Goal: Information Seeking & Learning: Learn about a topic

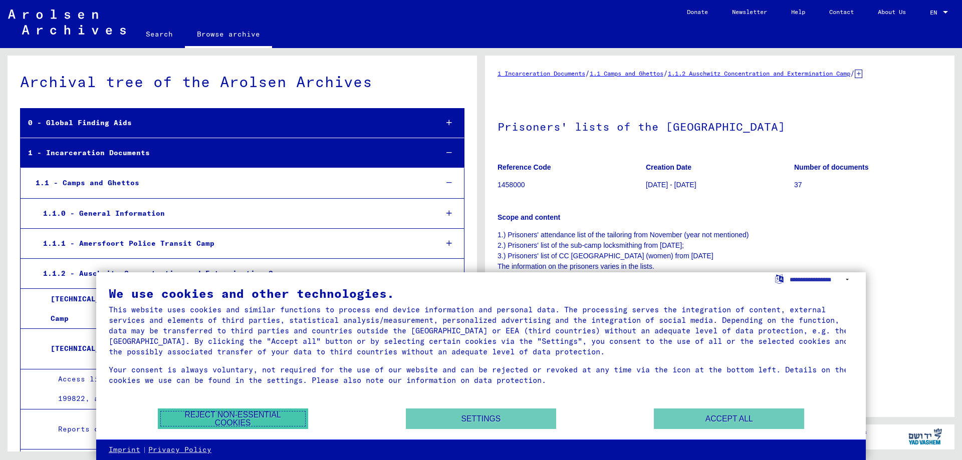
click at [243, 418] on button "Reject non-essential cookies" at bounding box center [233, 419] width 150 height 21
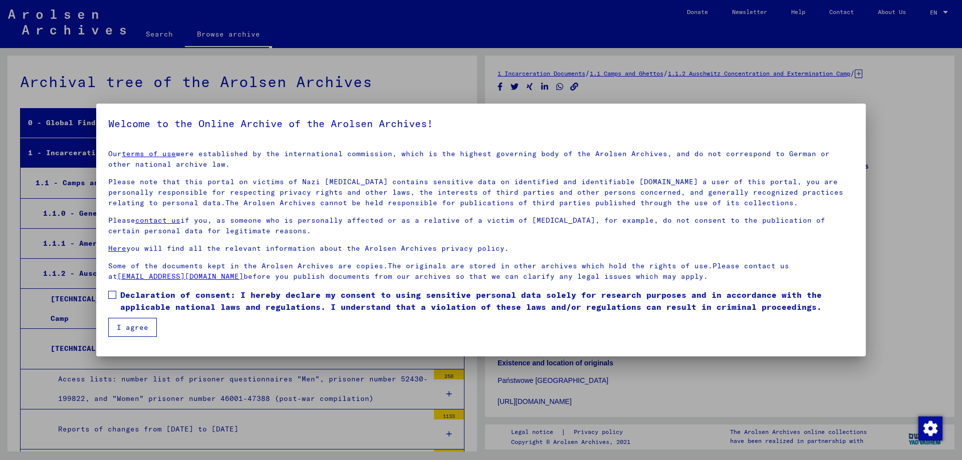
scroll to position [1431, 0]
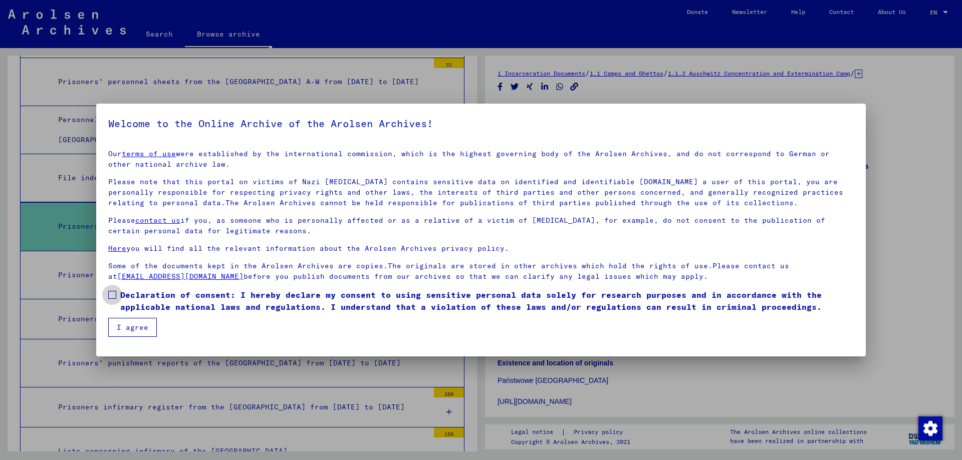
click at [111, 293] on span at bounding box center [112, 295] width 8 height 8
click at [136, 327] on button "I agree" at bounding box center [132, 327] width 49 height 19
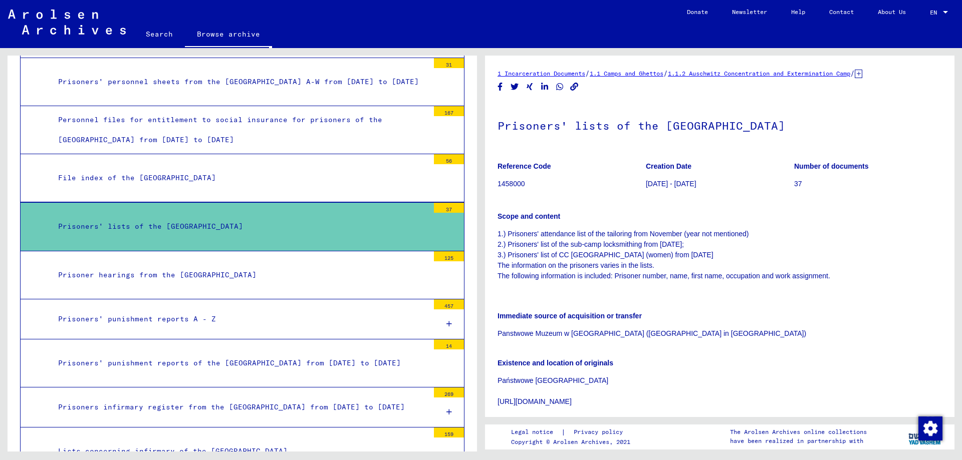
click at [166, 236] on div "Prisoners' lists of the [GEOGRAPHIC_DATA]" at bounding box center [240, 227] width 378 height 20
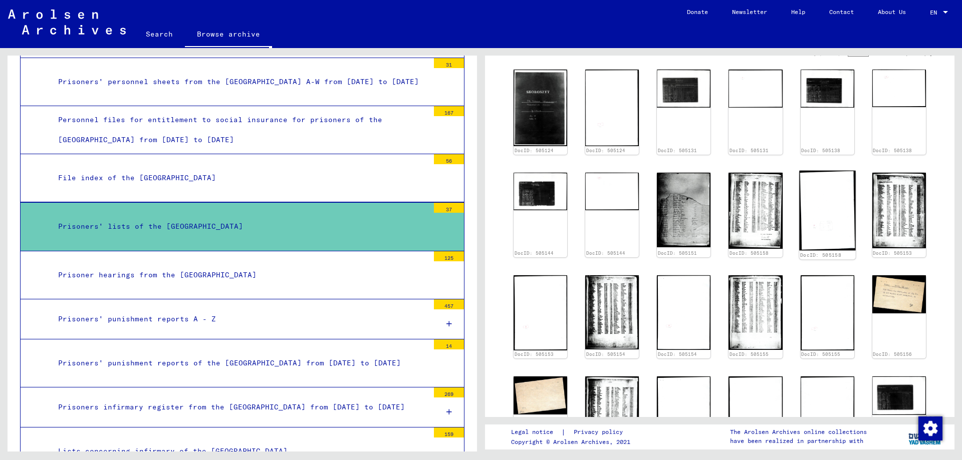
scroll to position [534, 0]
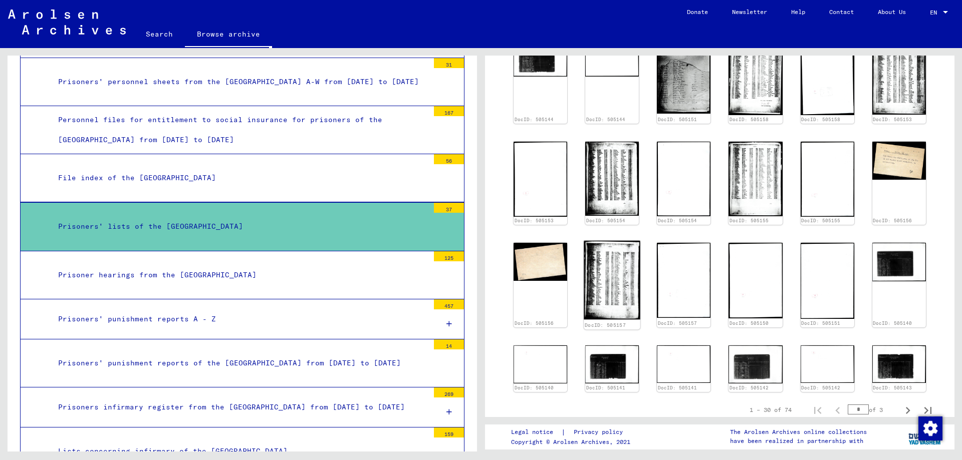
click at [610, 263] on img at bounding box center [611, 280] width 57 height 79
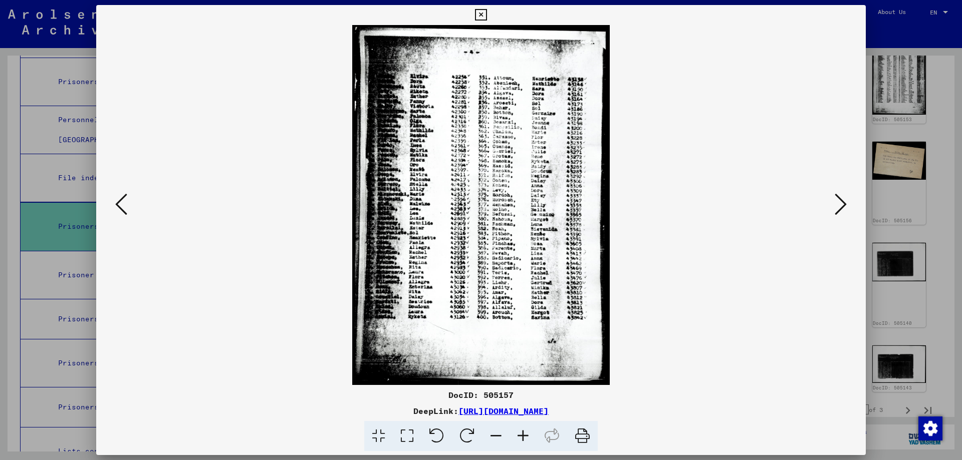
click at [480, 15] on icon at bounding box center [481, 15] width 12 height 12
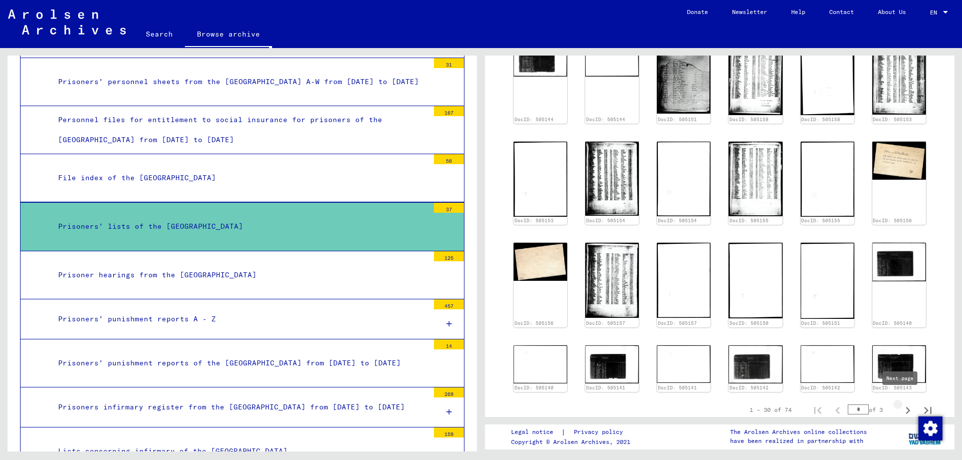
click at [900, 404] on icon "Next page" at bounding box center [907, 411] width 14 height 14
type input "*"
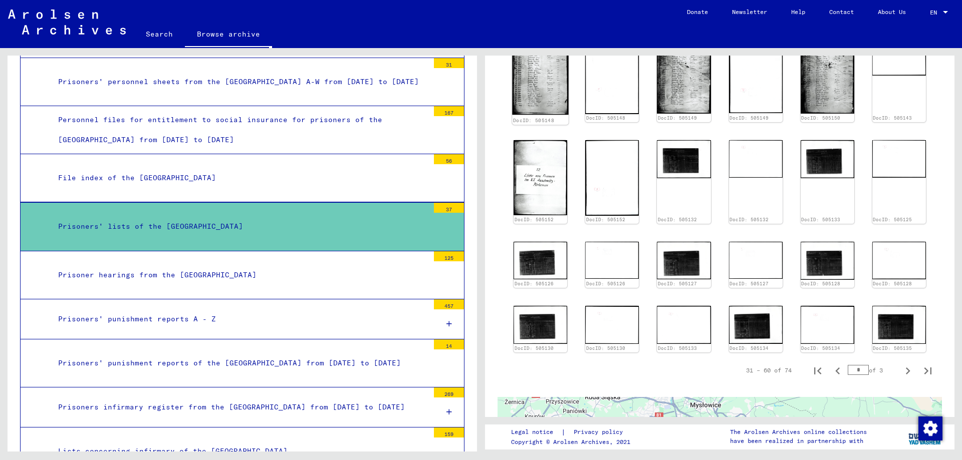
click at [533, 83] on img at bounding box center [540, 75] width 57 height 79
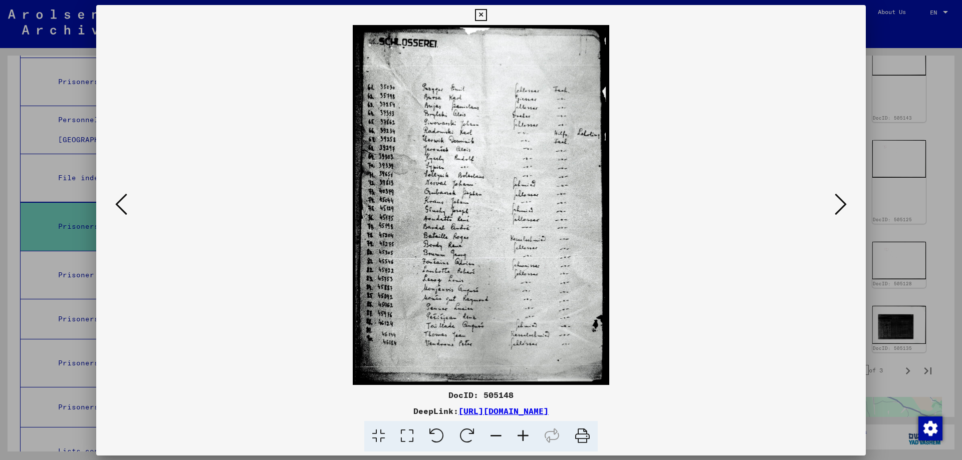
scroll to position [535, 0]
click at [481, 13] on icon at bounding box center [481, 15] width 12 height 12
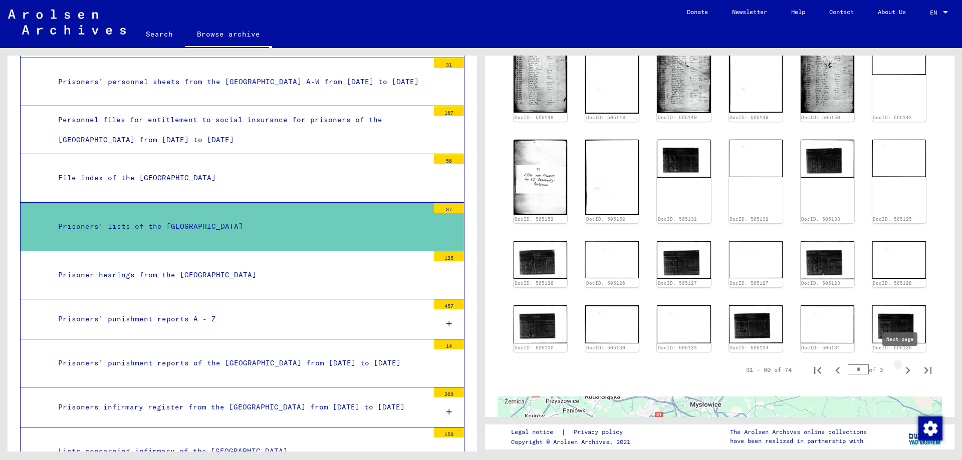
click at [905, 367] on icon "Next page" at bounding box center [907, 370] width 5 height 7
type input "*"
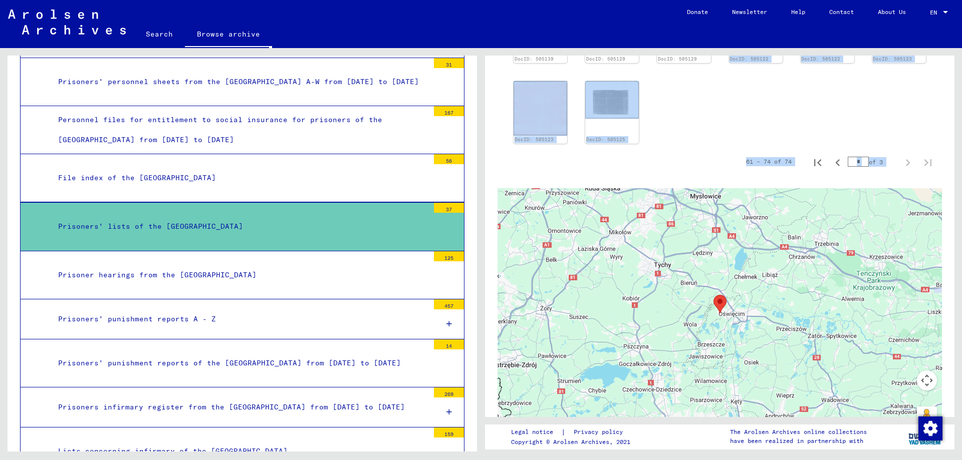
drag, startPoint x: 708, startPoint y: 116, endPoint x: 725, endPoint y: 248, distance: 133.4
click at [725, 248] on div "1 Incarceration Documents / 1.1 Camps and Ghettos / 1.1.2 Auschwitz Concentrati…" at bounding box center [719, 9] width 444 height 953
click at [708, 156] on div "61 – 74 of 74 * of 3" at bounding box center [719, 162] width 444 height 28
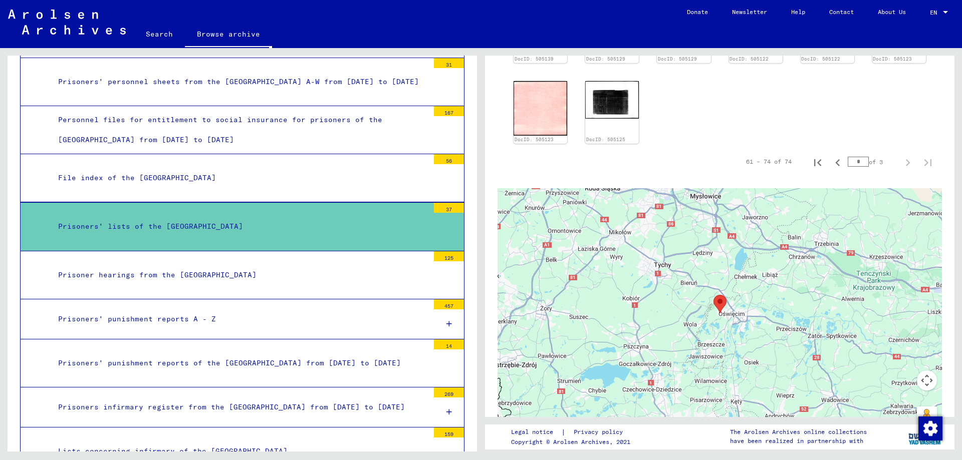
click at [689, 119] on div "DocID: 505135 DocID: 505136 DocID: 505136 DocID: 505137 DocID: 505137 DocID: 50…" at bounding box center [719, 39] width 420 height 216
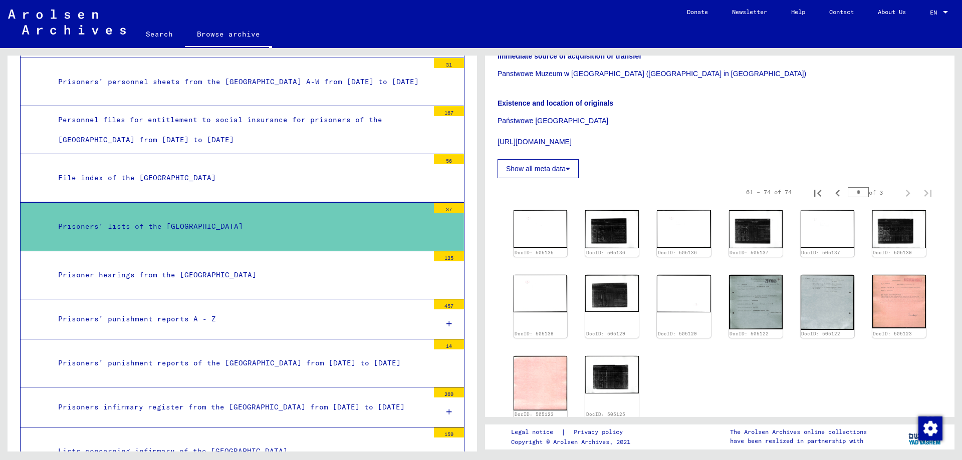
scroll to position [267, 0]
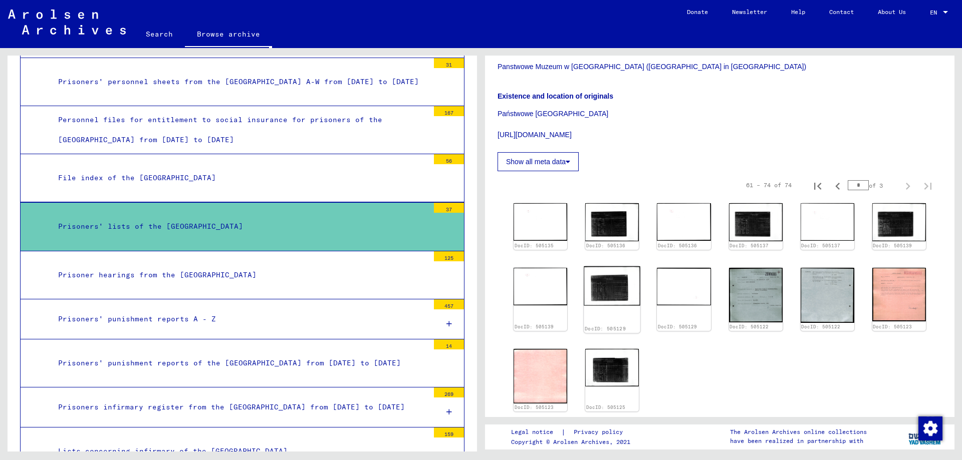
click at [613, 284] on img at bounding box center [611, 285] width 57 height 39
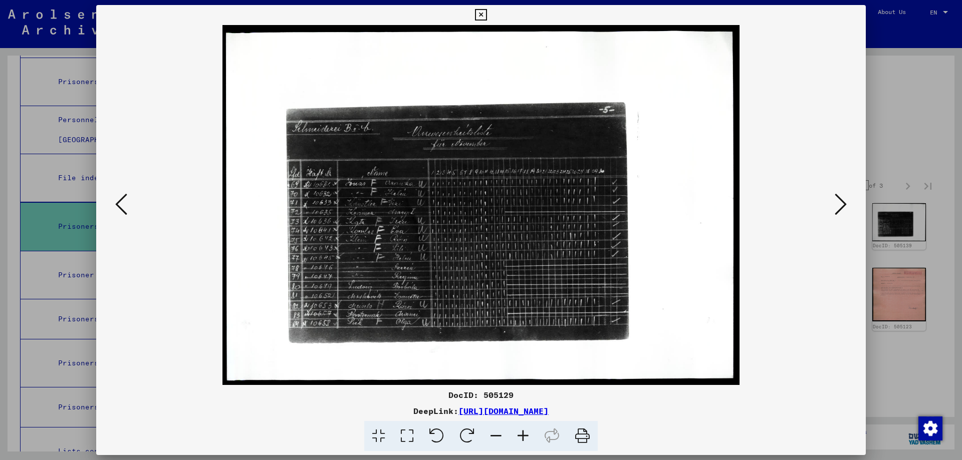
click at [121, 201] on icon at bounding box center [121, 204] width 12 height 24
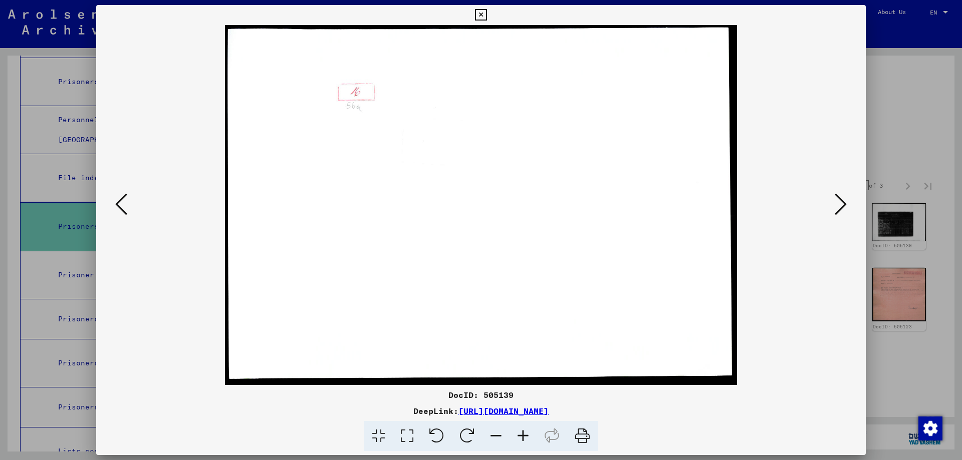
click at [121, 201] on icon at bounding box center [121, 204] width 12 height 24
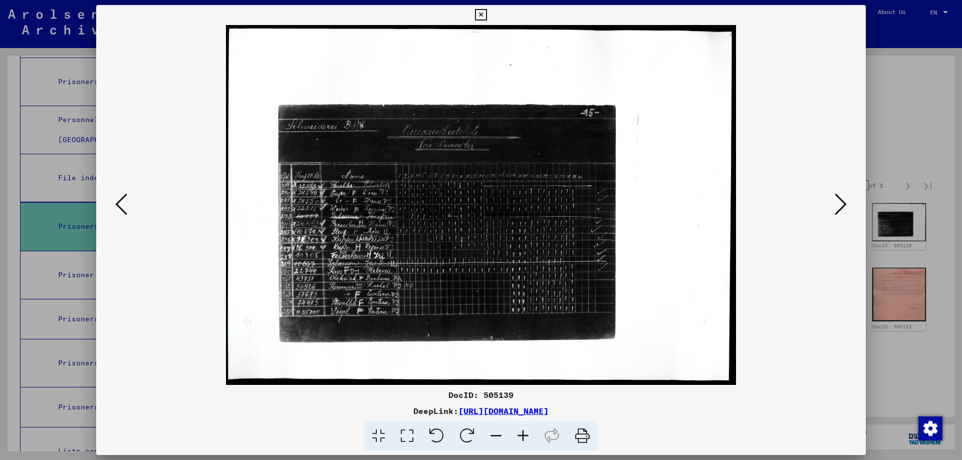
click at [121, 201] on icon at bounding box center [121, 204] width 12 height 24
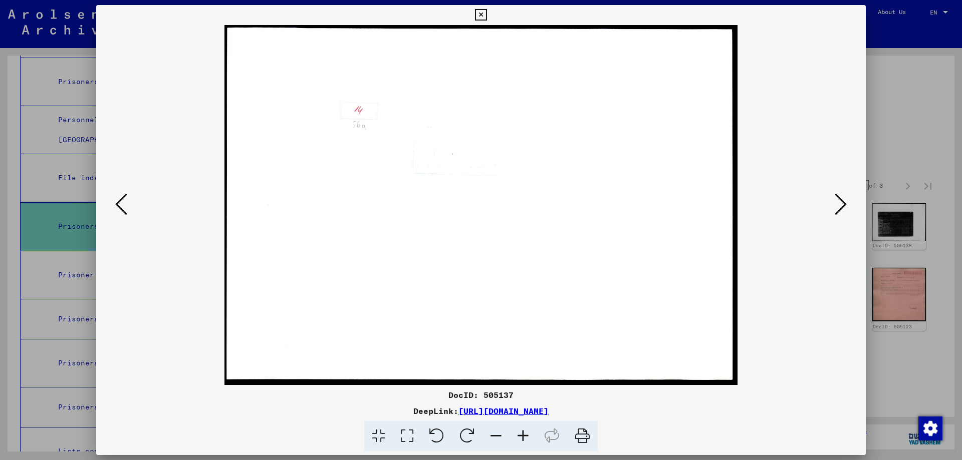
click at [121, 201] on icon at bounding box center [121, 204] width 12 height 24
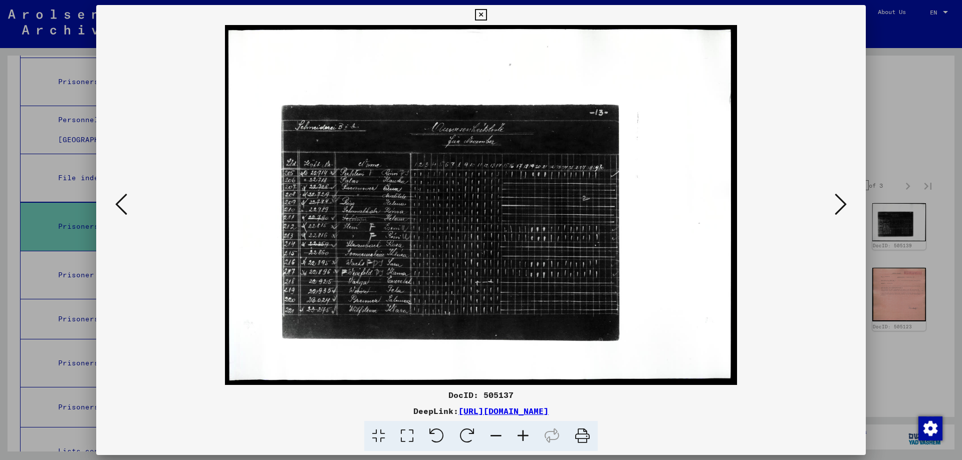
click at [121, 201] on icon at bounding box center [121, 204] width 12 height 24
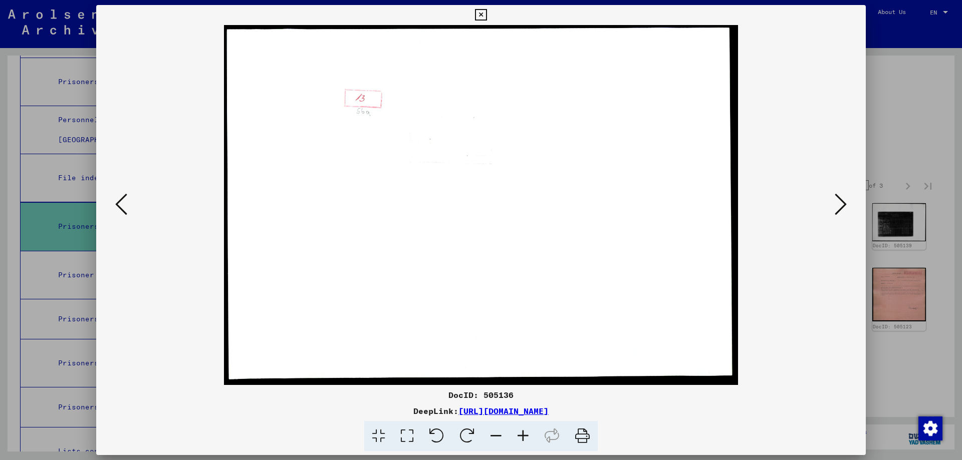
click at [121, 201] on icon at bounding box center [121, 204] width 12 height 24
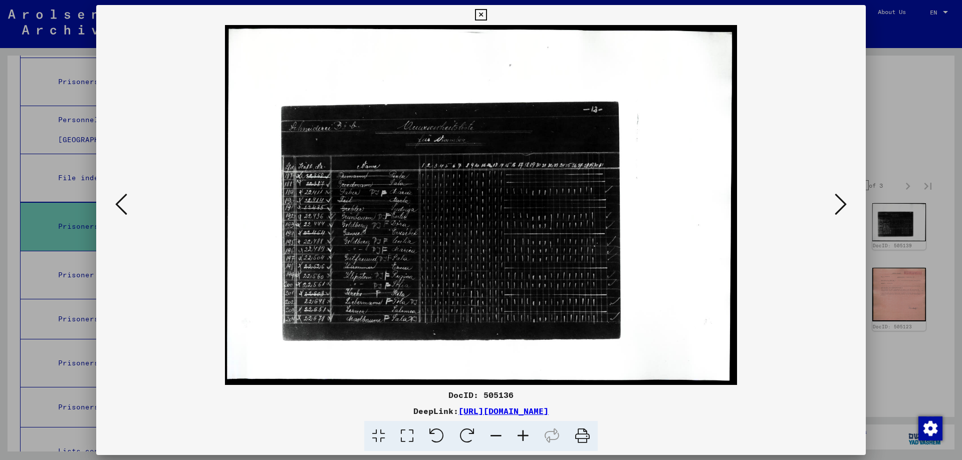
click at [121, 201] on icon at bounding box center [121, 204] width 12 height 24
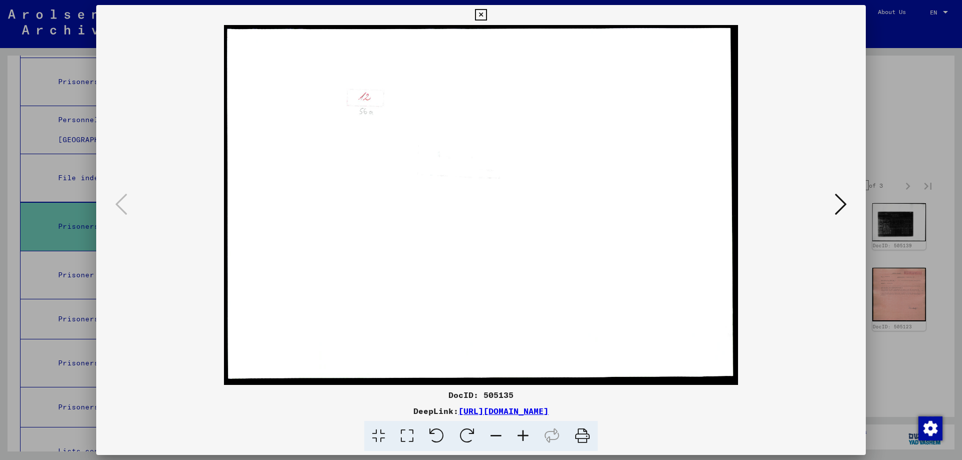
click at [480, 15] on icon at bounding box center [481, 15] width 12 height 12
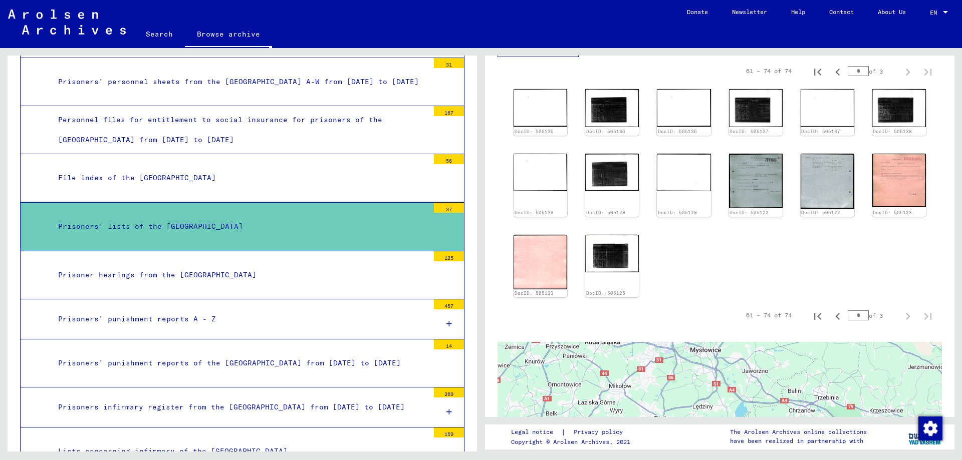
scroll to position [534, 0]
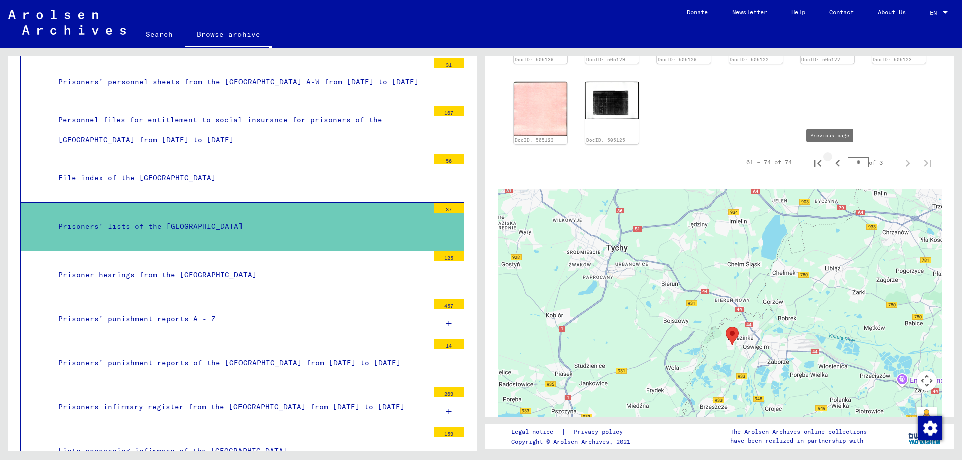
click at [832, 158] on icon "Previous page" at bounding box center [837, 163] width 14 height 14
type input "*"
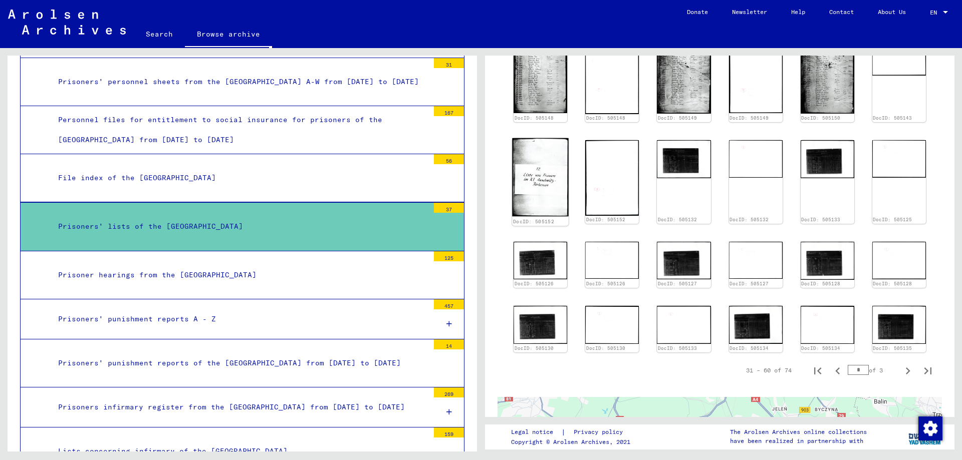
click at [543, 182] on img at bounding box center [540, 177] width 57 height 79
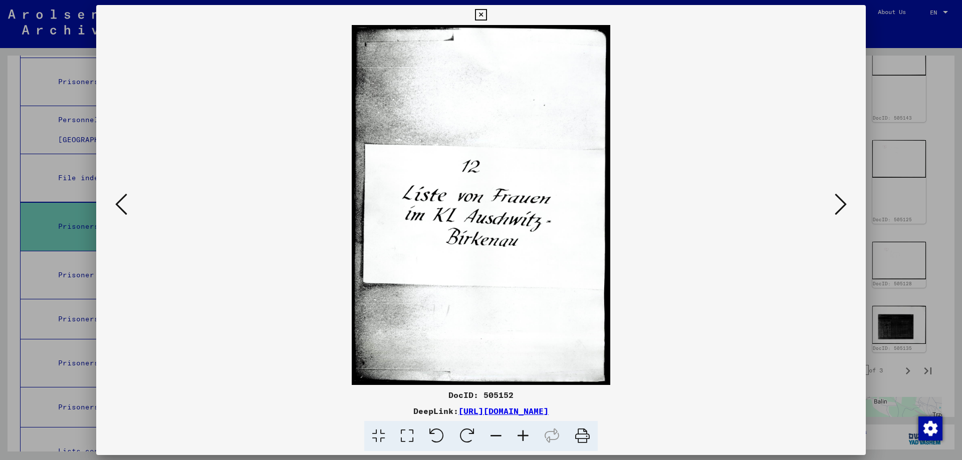
click at [843, 203] on icon at bounding box center [840, 204] width 12 height 24
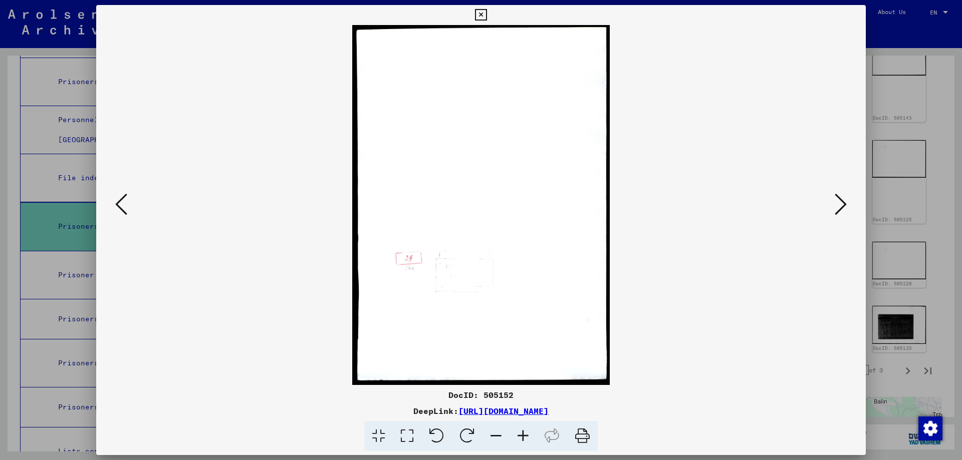
click at [843, 203] on icon at bounding box center [840, 204] width 12 height 24
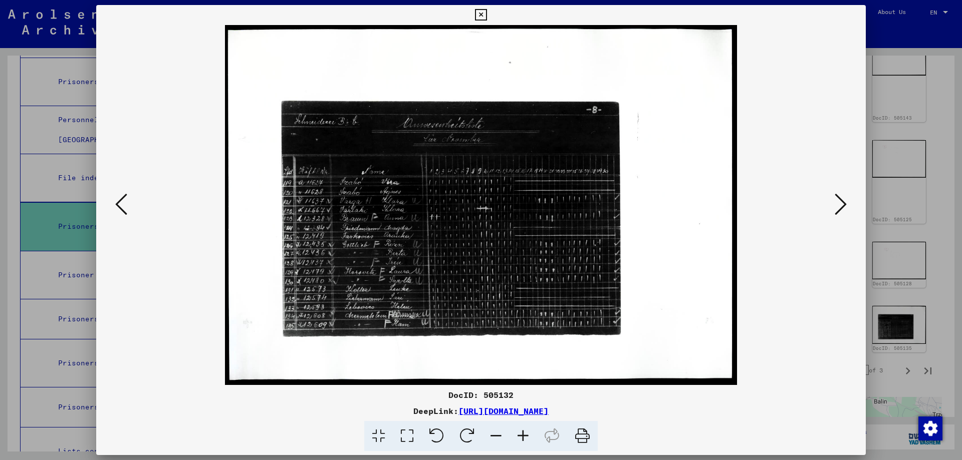
click at [843, 203] on icon at bounding box center [840, 204] width 12 height 24
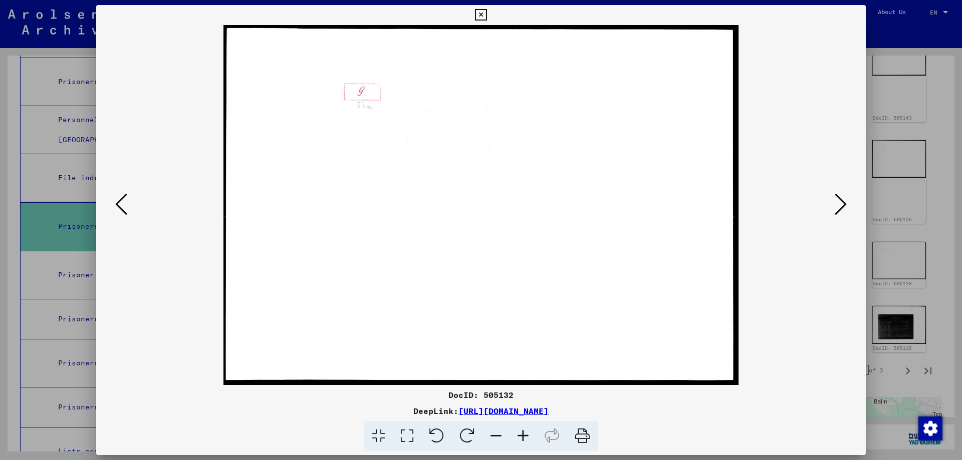
click at [843, 203] on icon at bounding box center [840, 204] width 12 height 24
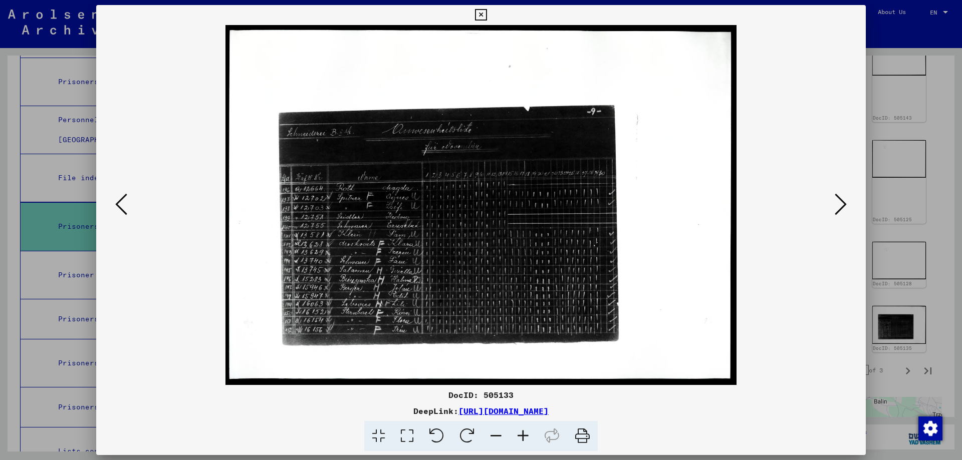
click at [843, 203] on icon at bounding box center [840, 204] width 12 height 24
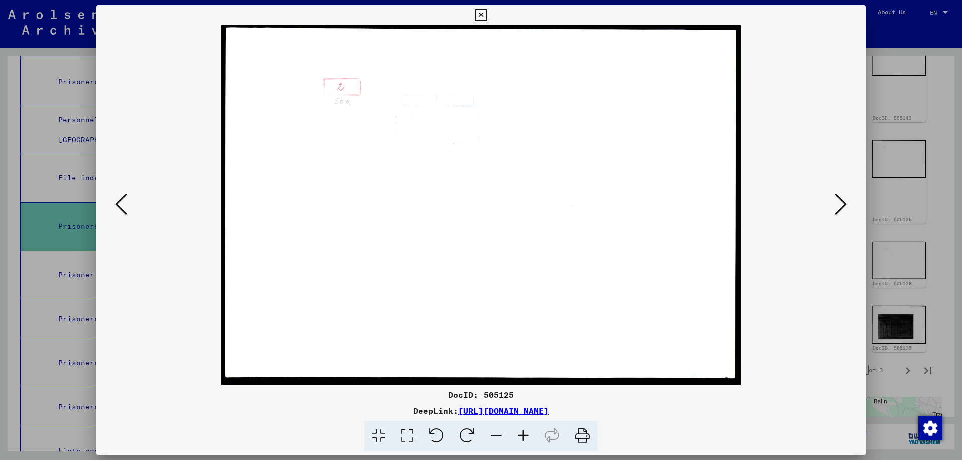
click at [843, 203] on icon at bounding box center [840, 204] width 12 height 24
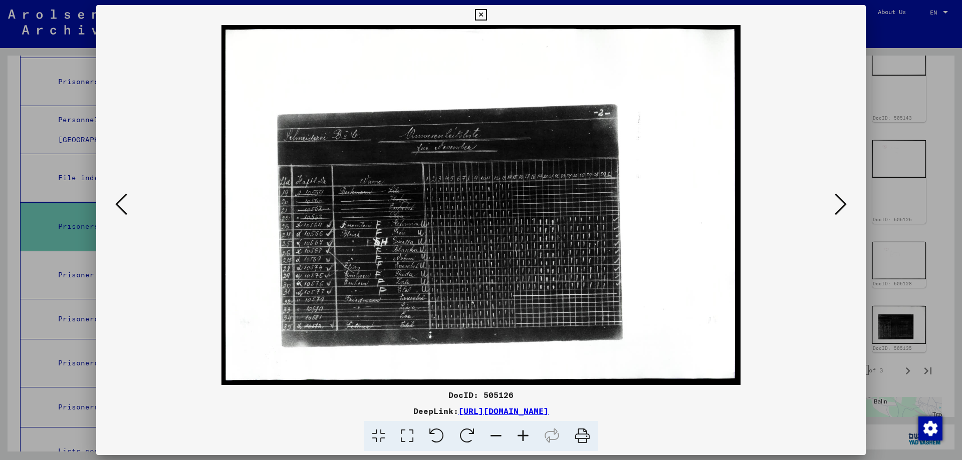
click at [843, 203] on icon at bounding box center [840, 204] width 12 height 24
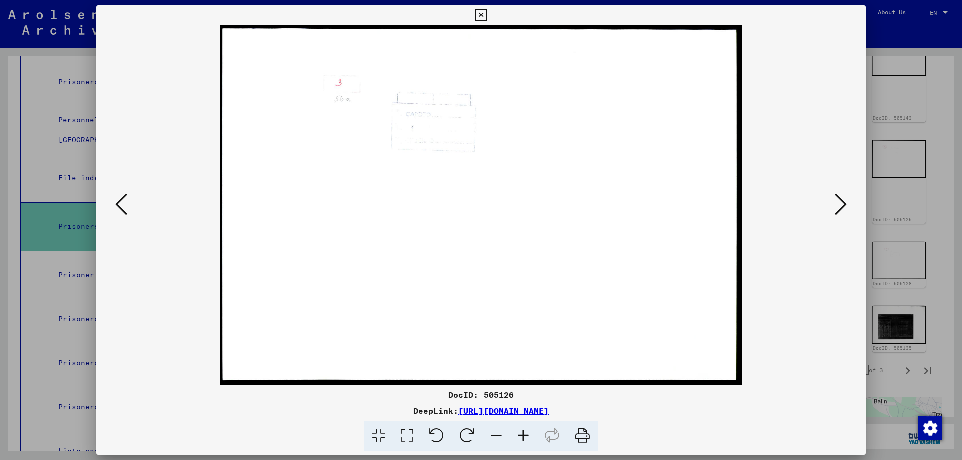
click at [843, 203] on icon at bounding box center [840, 204] width 12 height 24
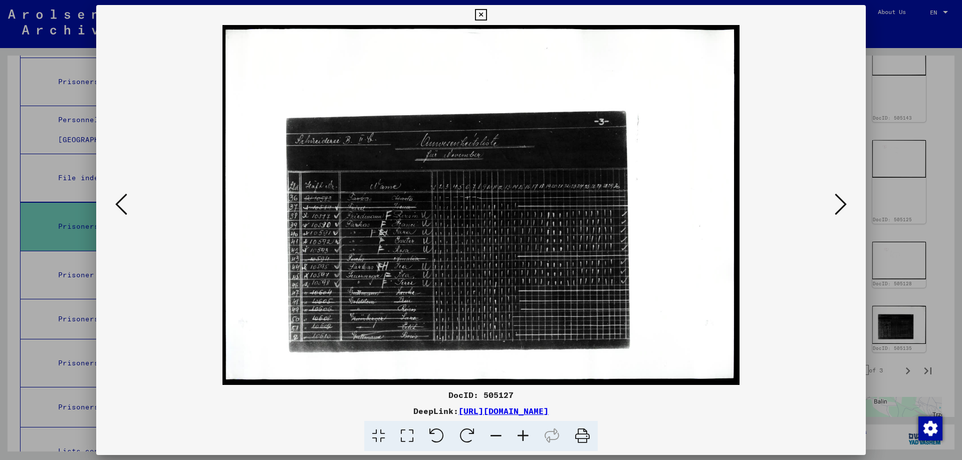
click at [843, 203] on icon at bounding box center [840, 204] width 12 height 24
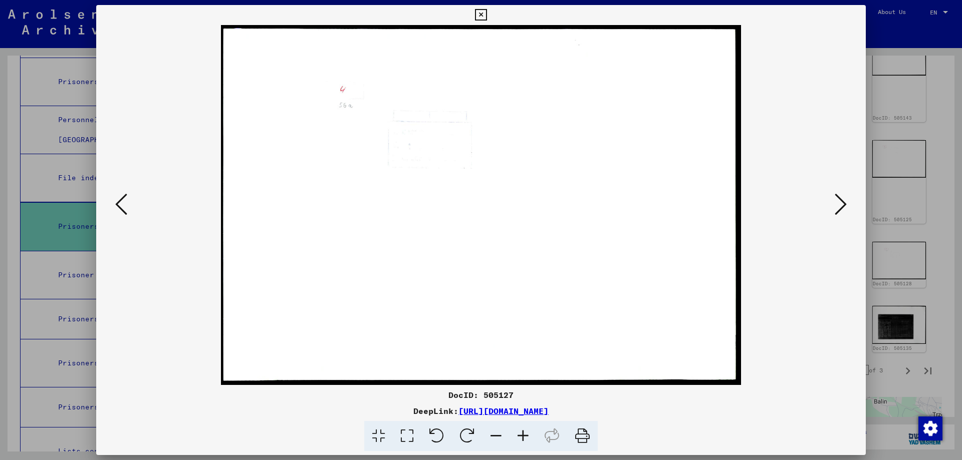
click at [843, 203] on icon at bounding box center [840, 204] width 12 height 24
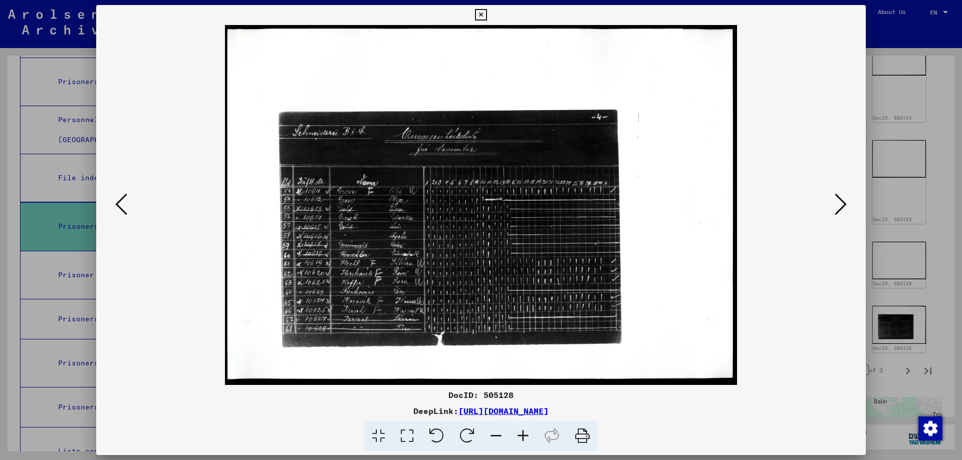
click at [843, 203] on icon at bounding box center [840, 204] width 12 height 24
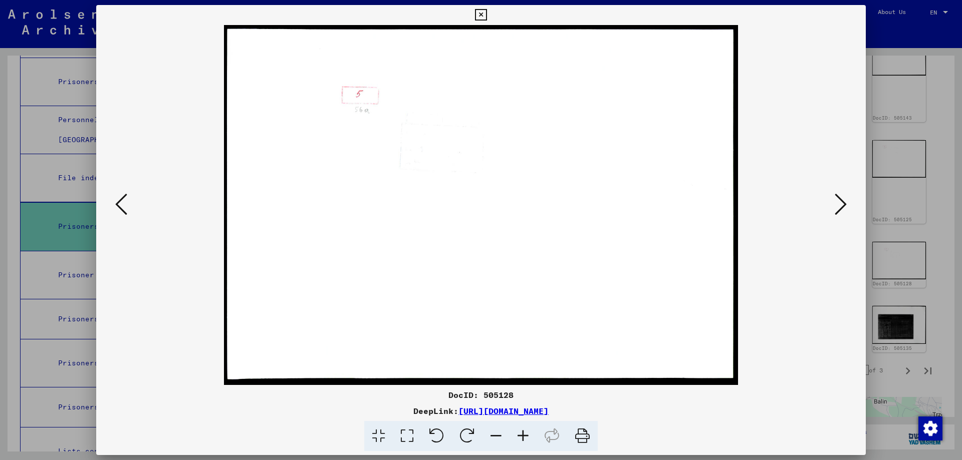
click at [843, 203] on icon at bounding box center [840, 204] width 12 height 24
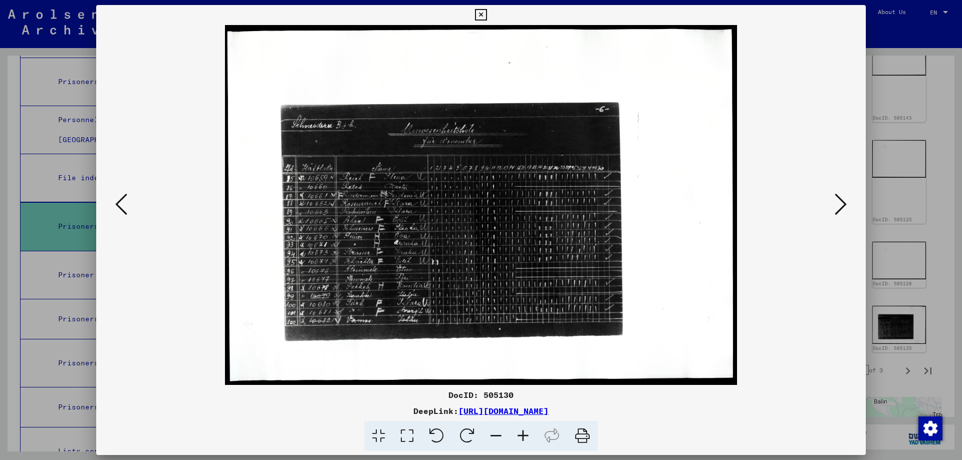
click at [843, 203] on icon at bounding box center [840, 204] width 12 height 24
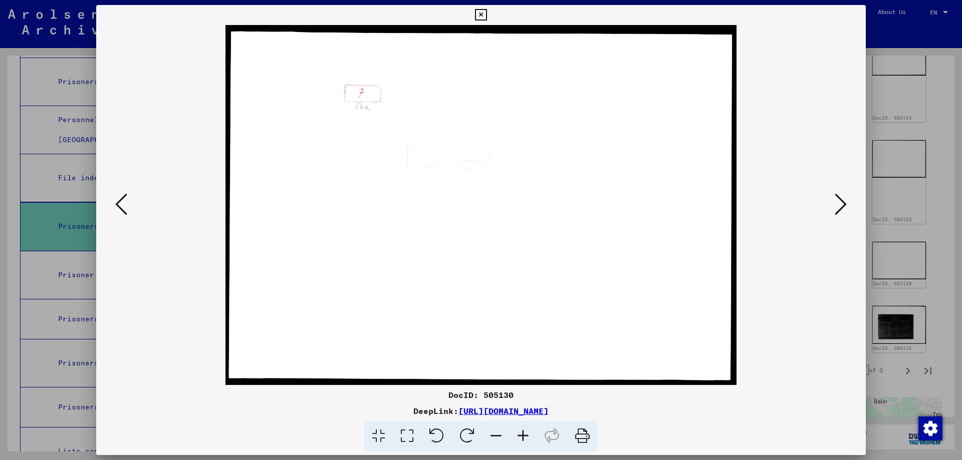
click at [843, 203] on icon at bounding box center [840, 204] width 12 height 24
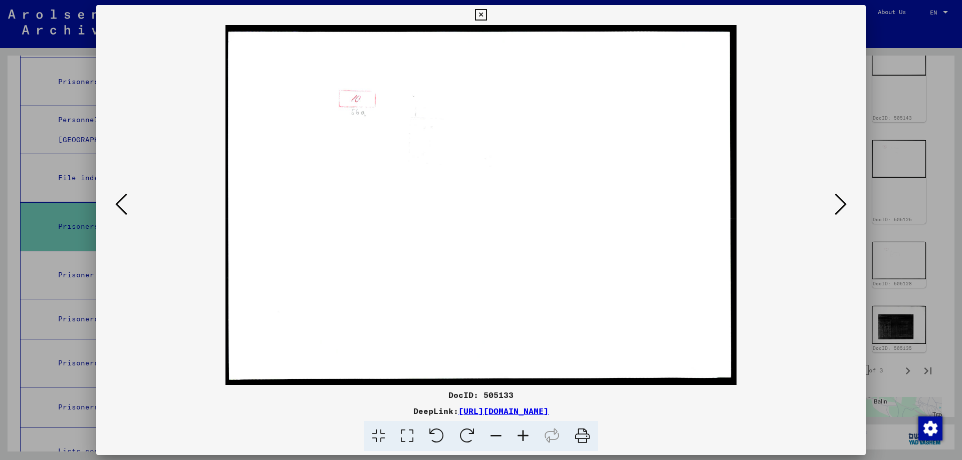
click at [843, 203] on icon at bounding box center [840, 204] width 12 height 24
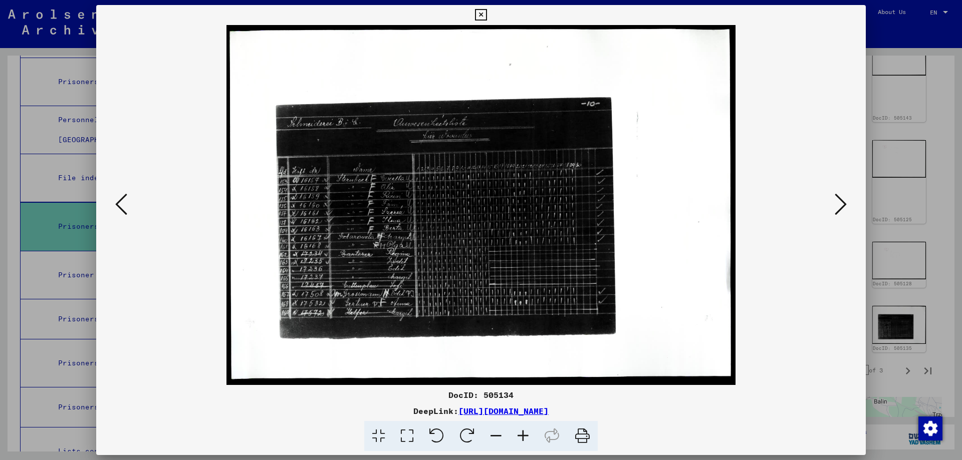
click at [841, 203] on icon at bounding box center [840, 204] width 12 height 24
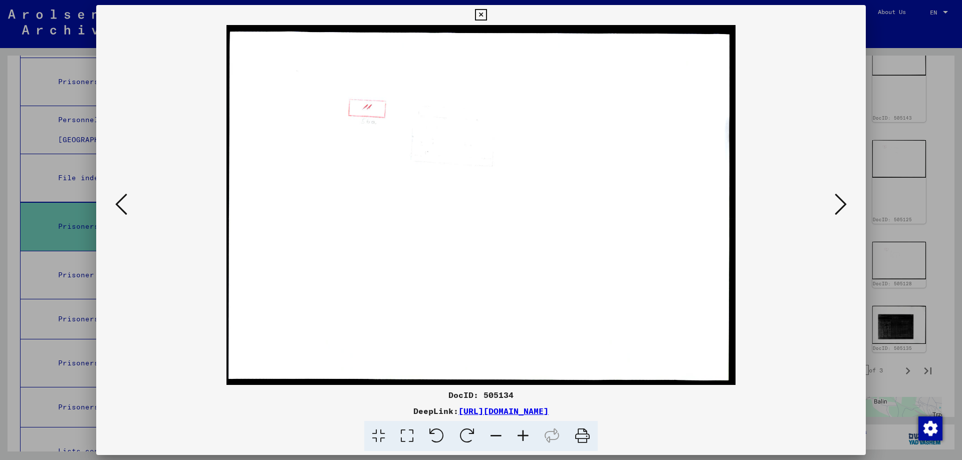
click at [841, 203] on icon at bounding box center [840, 204] width 12 height 24
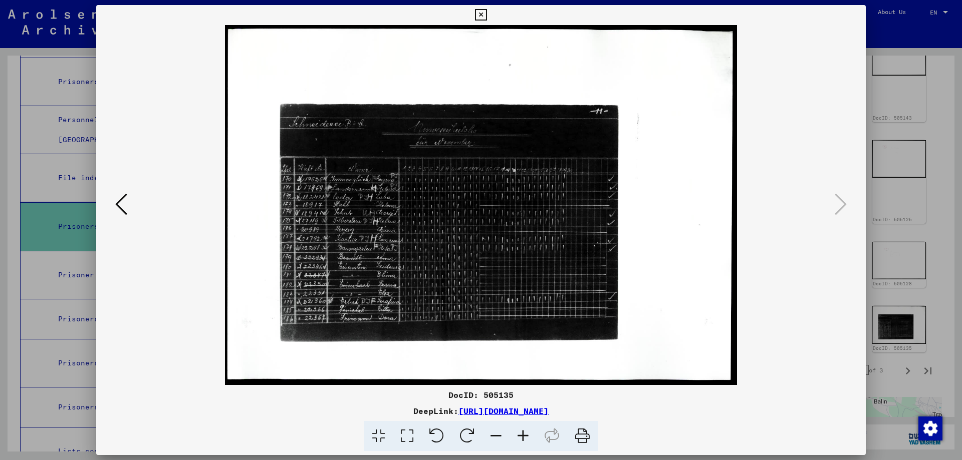
click at [482, 12] on icon at bounding box center [481, 15] width 12 height 12
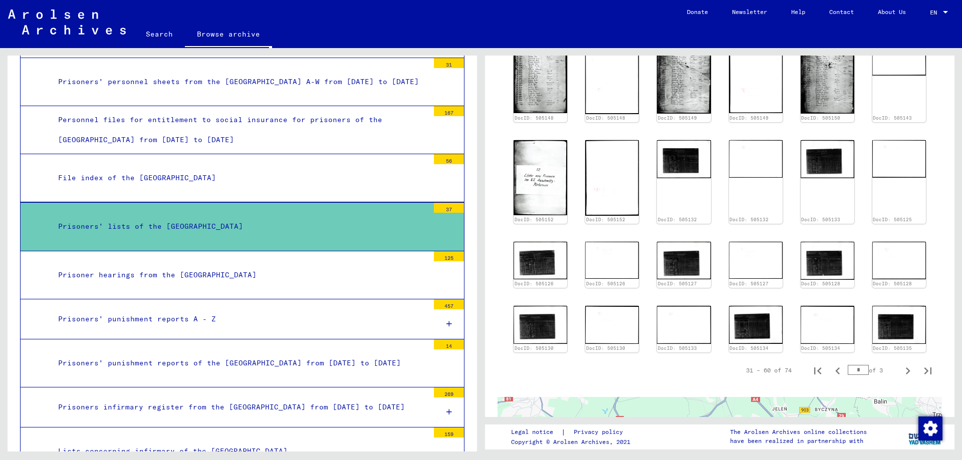
click at [171, 329] on div "Prisoners' punishment reports A - Z" at bounding box center [240, 319] width 378 height 20
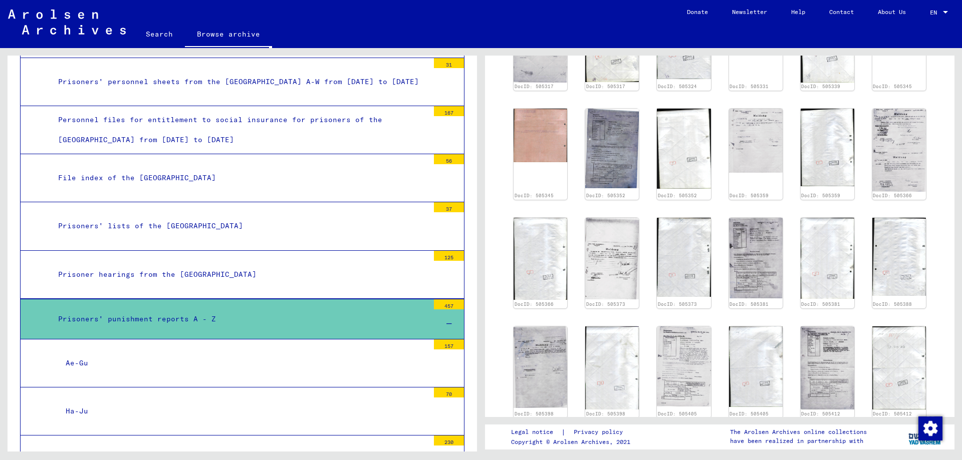
scroll to position [668, 0]
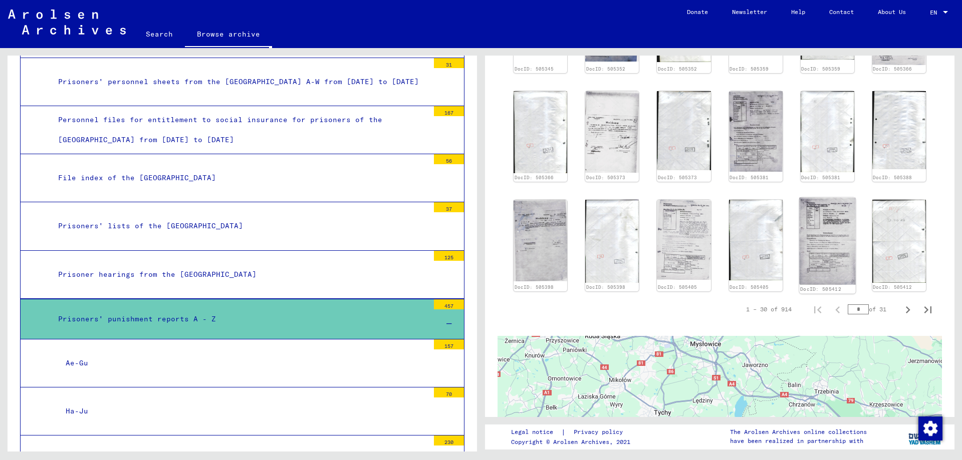
click at [816, 233] on img at bounding box center [827, 240] width 57 height 87
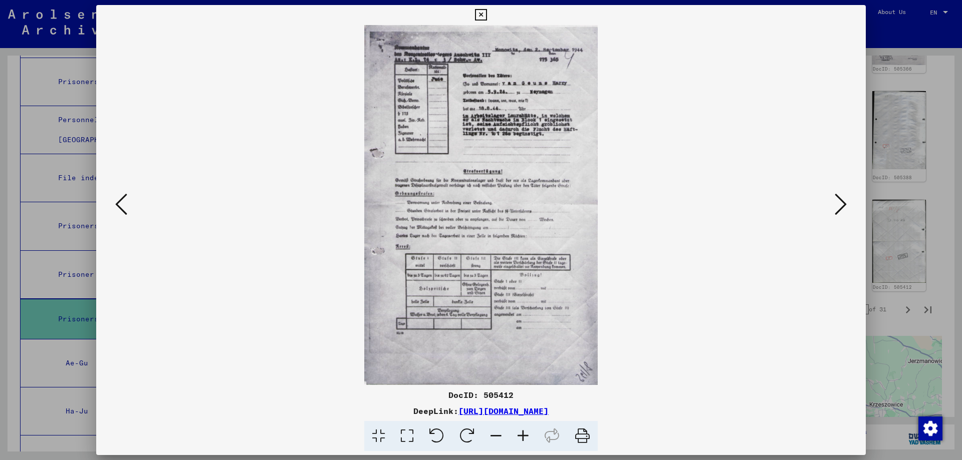
click at [843, 204] on icon at bounding box center [840, 204] width 12 height 24
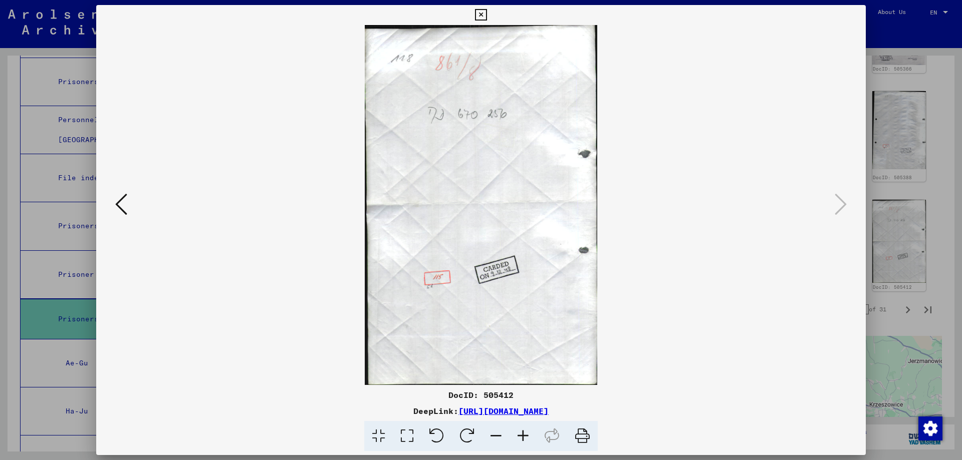
click at [123, 204] on icon at bounding box center [121, 204] width 12 height 24
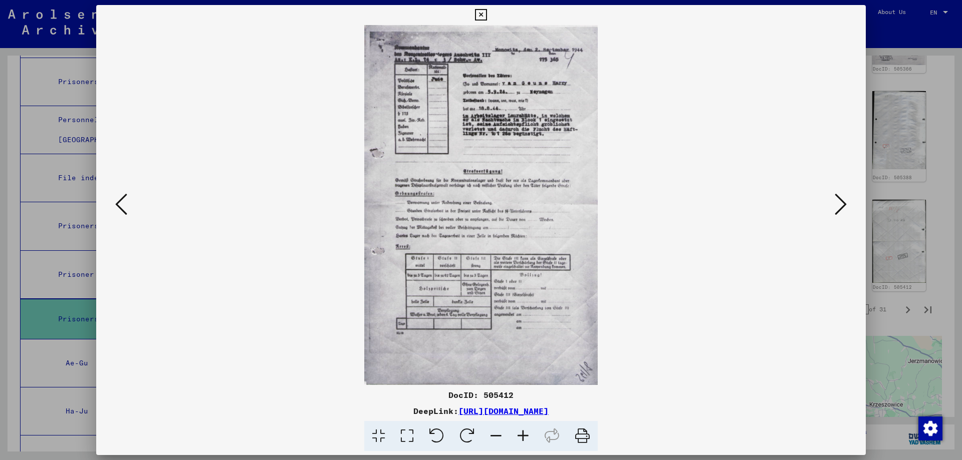
click at [123, 204] on icon at bounding box center [121, 204] width 12 height 24
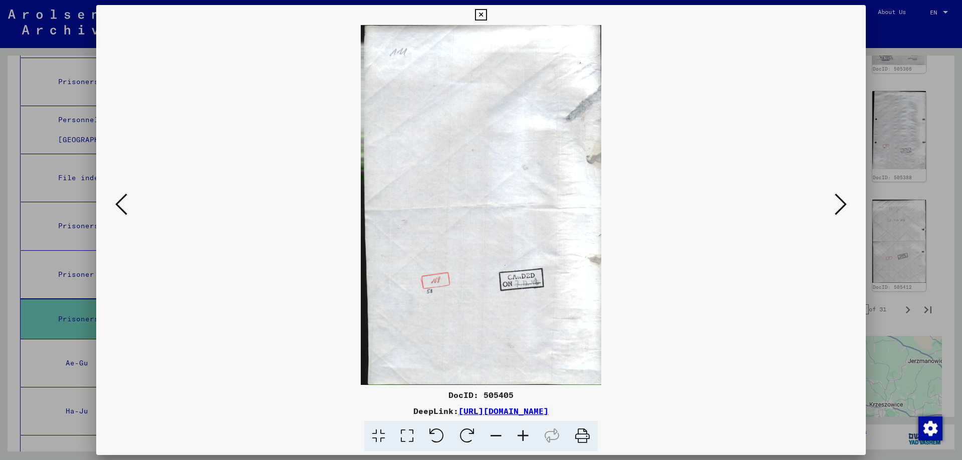
click at [123, 204] on icon at bounding box center [121, 204] width 12 height 24
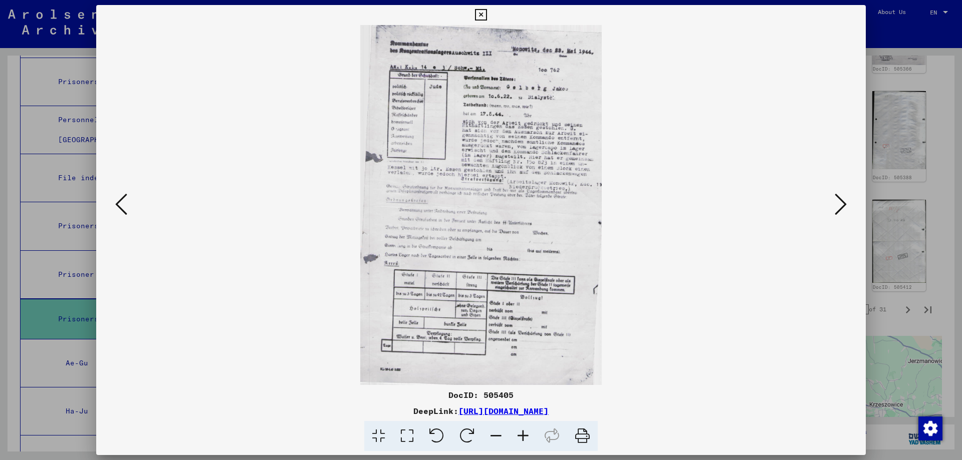
click at [123, 204] on icon at bounding box center [121, 204] width 12 height 24
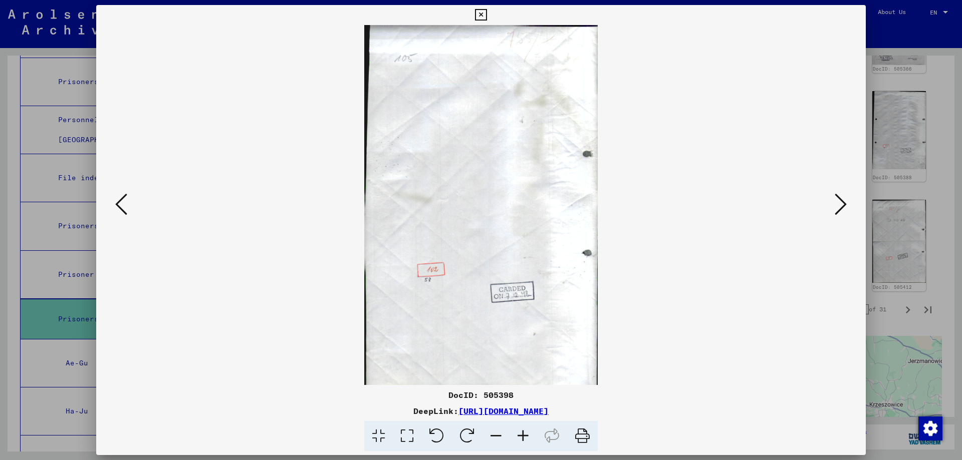
click at [123, 204] on icon at bounding box center [121, 204] width 12 height 24
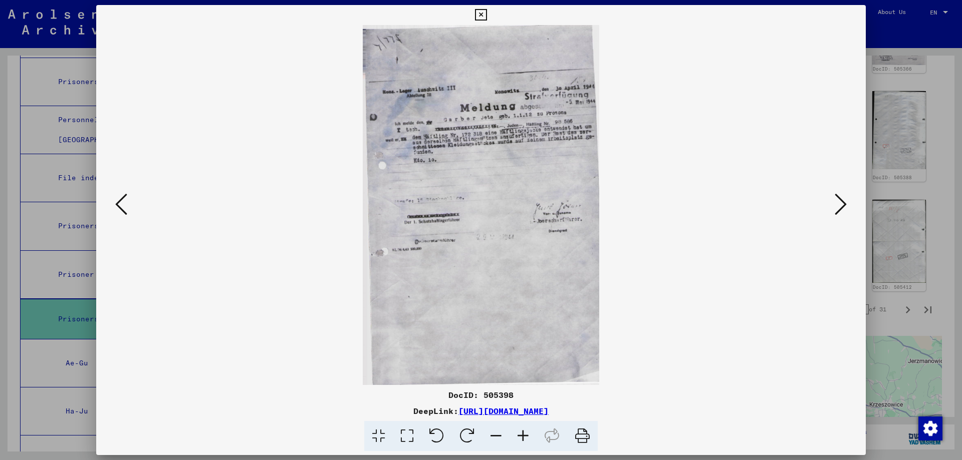
click at [125, 202] on icon at bounding box center [121, 204] width 12 height 24
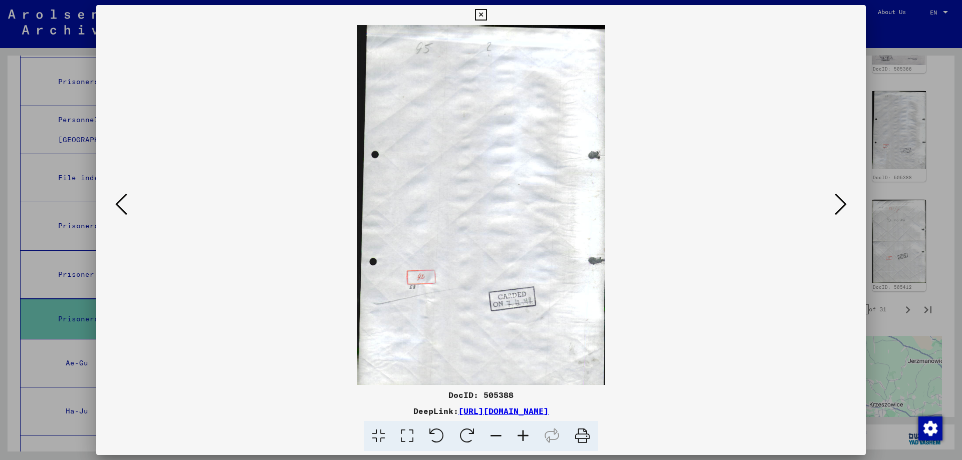
click at [482, 12] on icon at bounding box center [481, 15] width 12 height 12
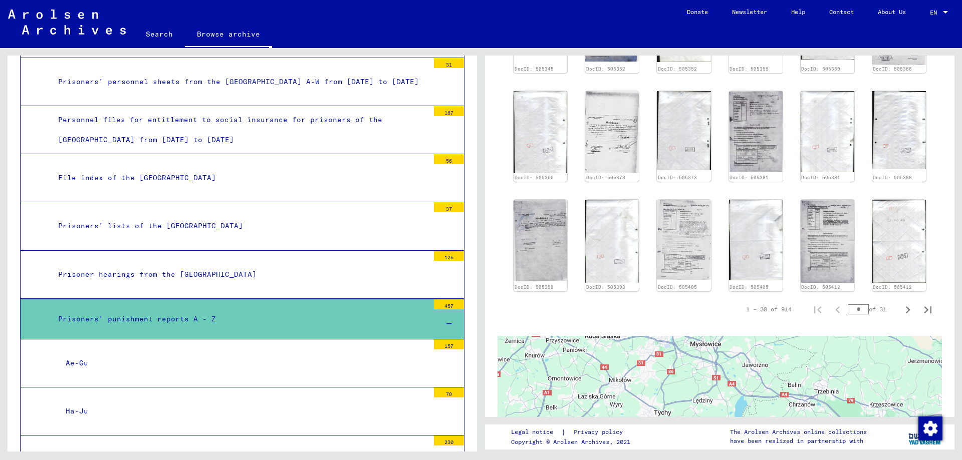
click at [220, 236] on div "Prisoners' lists of the [GEOGRAPHIC_DATA]" at bounding box center [240, 226] width 378 height 20
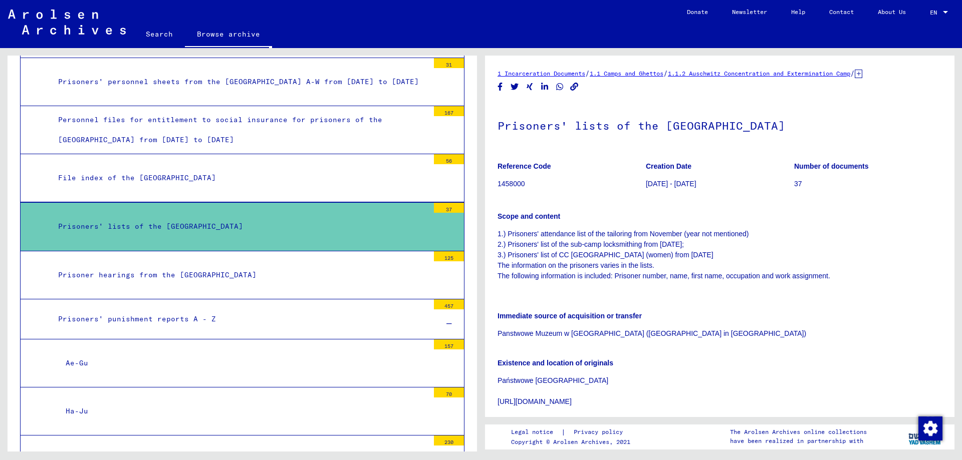
scroll to position [134, 0]
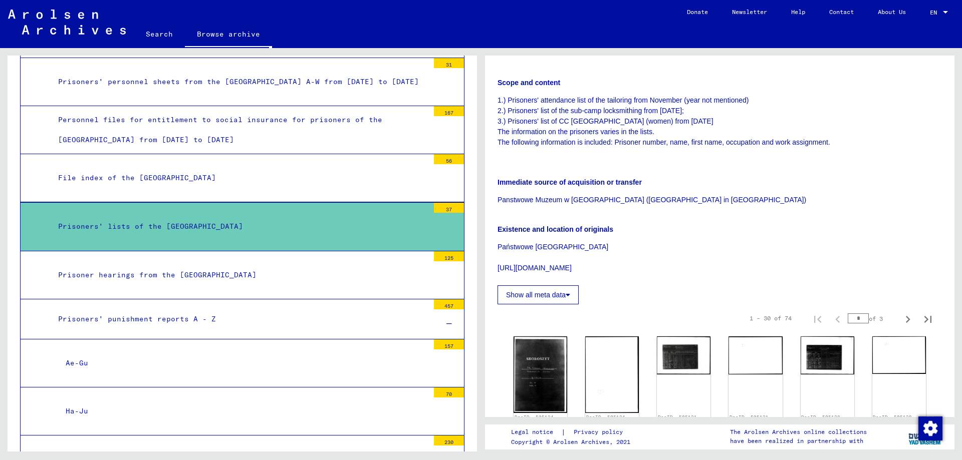
click at [562, 294] on button "Show all meta data" at bounding box center [537, 294] width 81 height 19
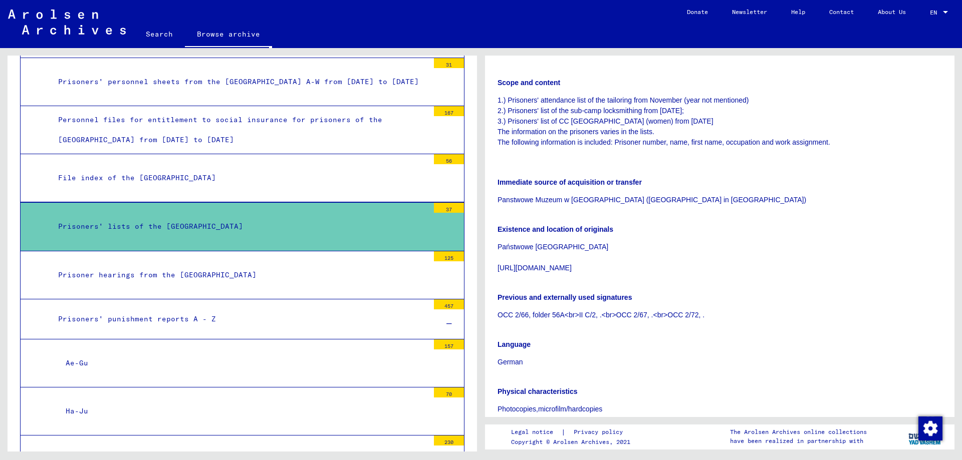
click at [550, 296] on b "Previous and externally used signatures" at bounding box center [564, 297] width 134 height 8
drag, startPoint x: 497, startPoint y: 265, endPoint x: 589, endPoint y: 267, distance: 92.2
click at [589, 267] on p "Państwowe [GEOGRAPHIC_DATA] [URL][DOMAIN_NAME]" at bounding box center [719, 258] width 444 height 32
